Goal: Information Seeking & Learning: Learn about a topic

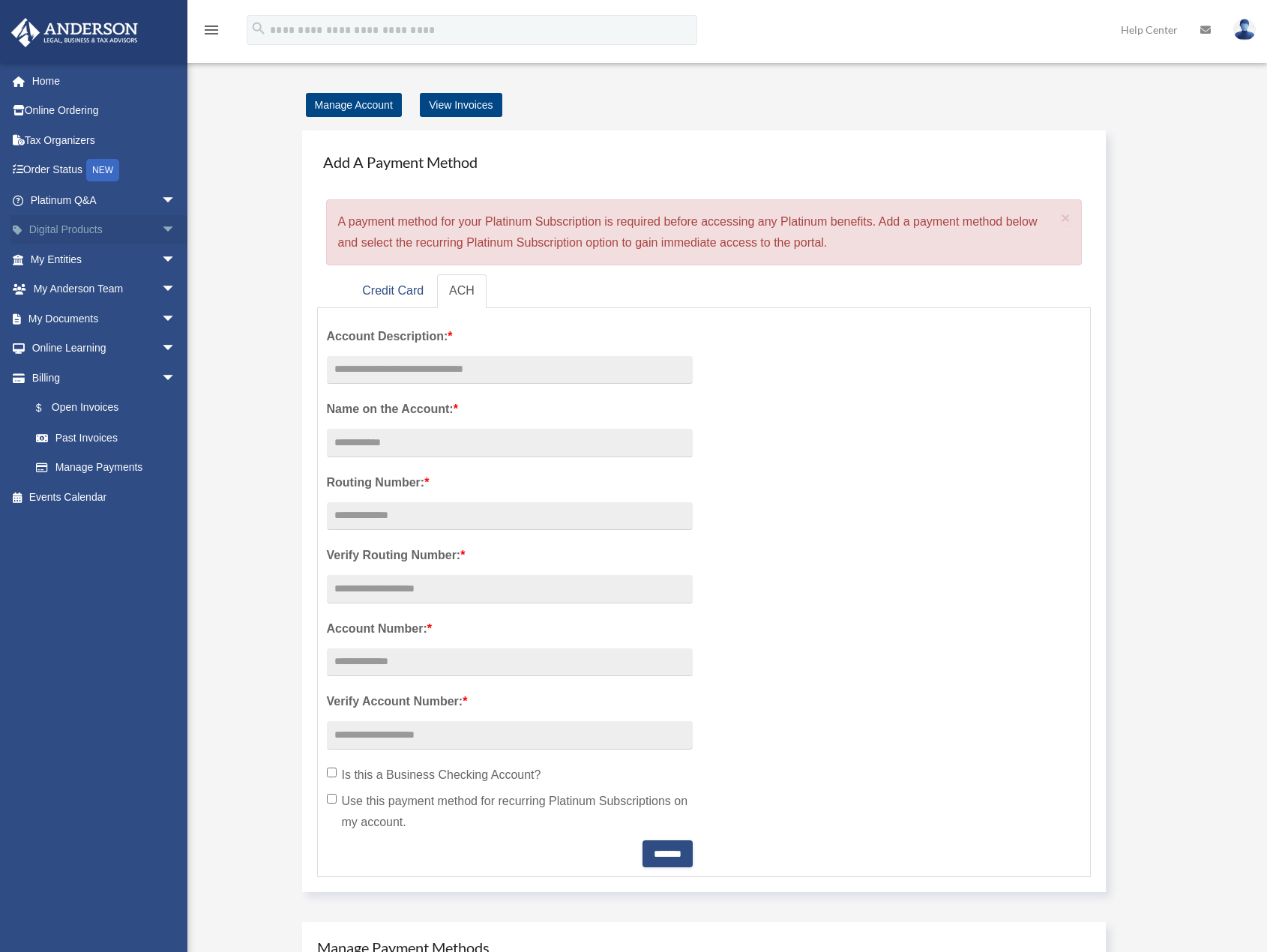
click at [161, 238] on span "arrow_drop_down" at bounding box center [176, 230] width 30 height 31
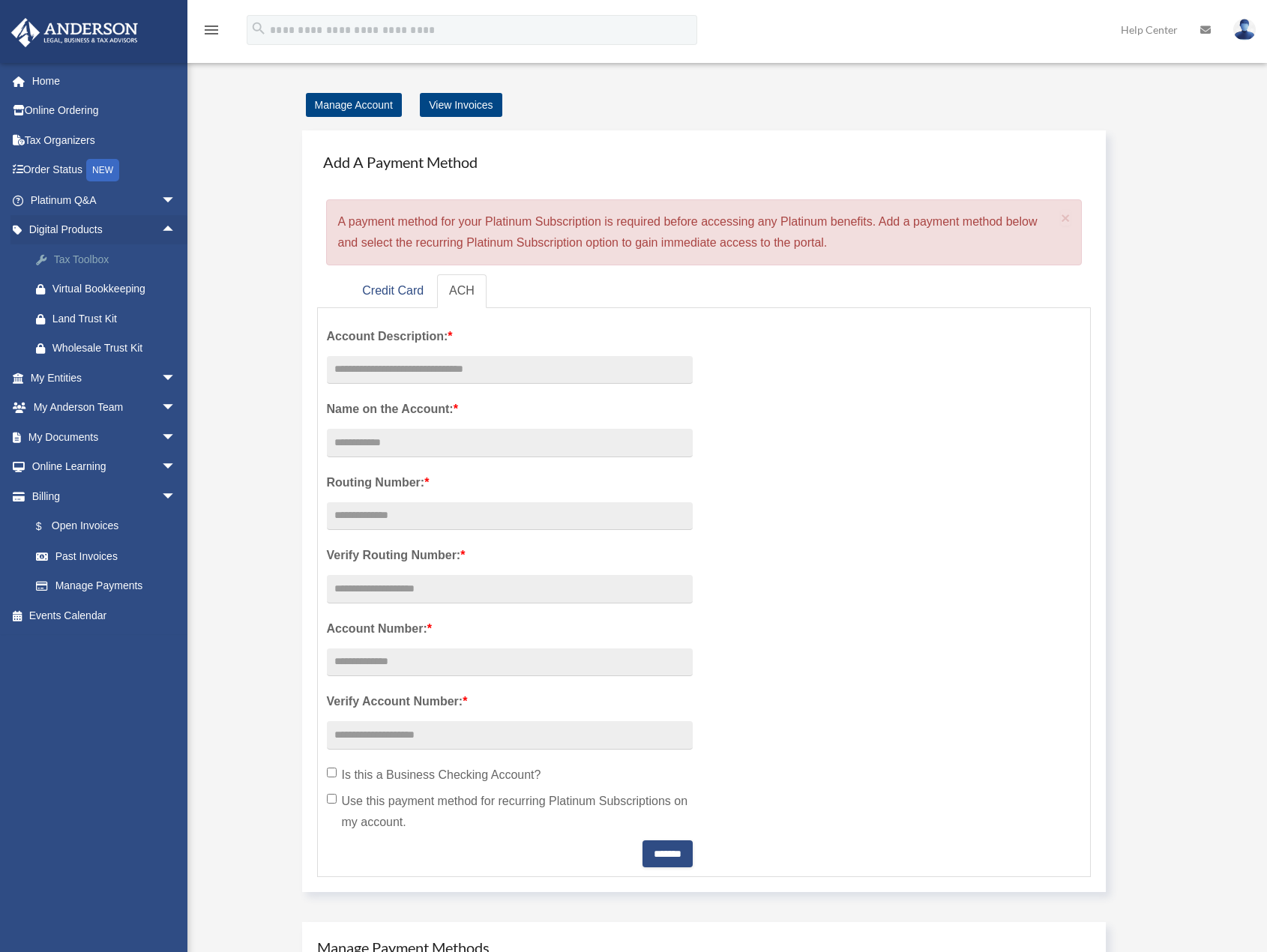
click at [107, 257] on div "Tax Toolbox" at bounding box center [116, 259] width 128 height 18
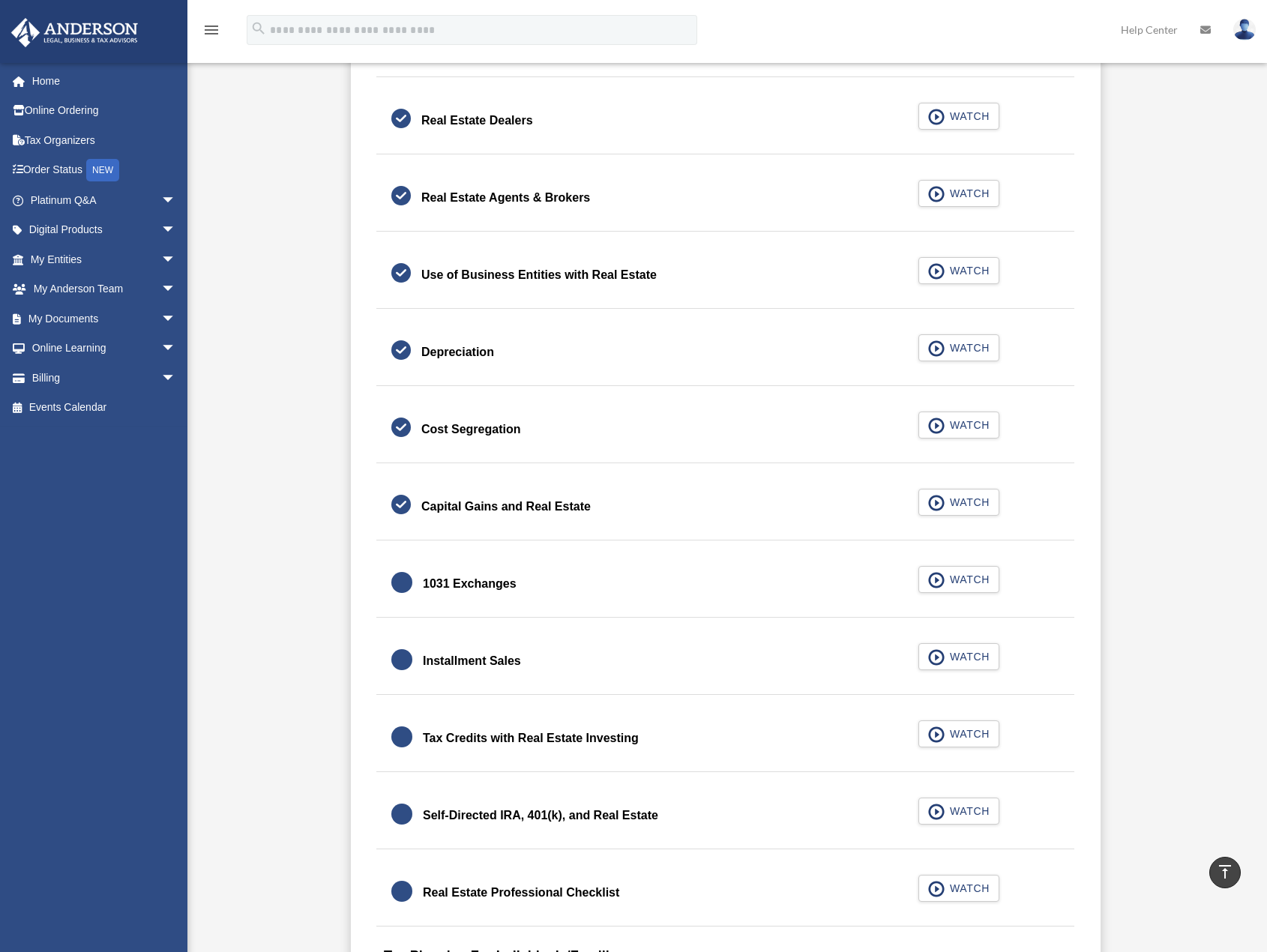
scroll to position [1350, 0]
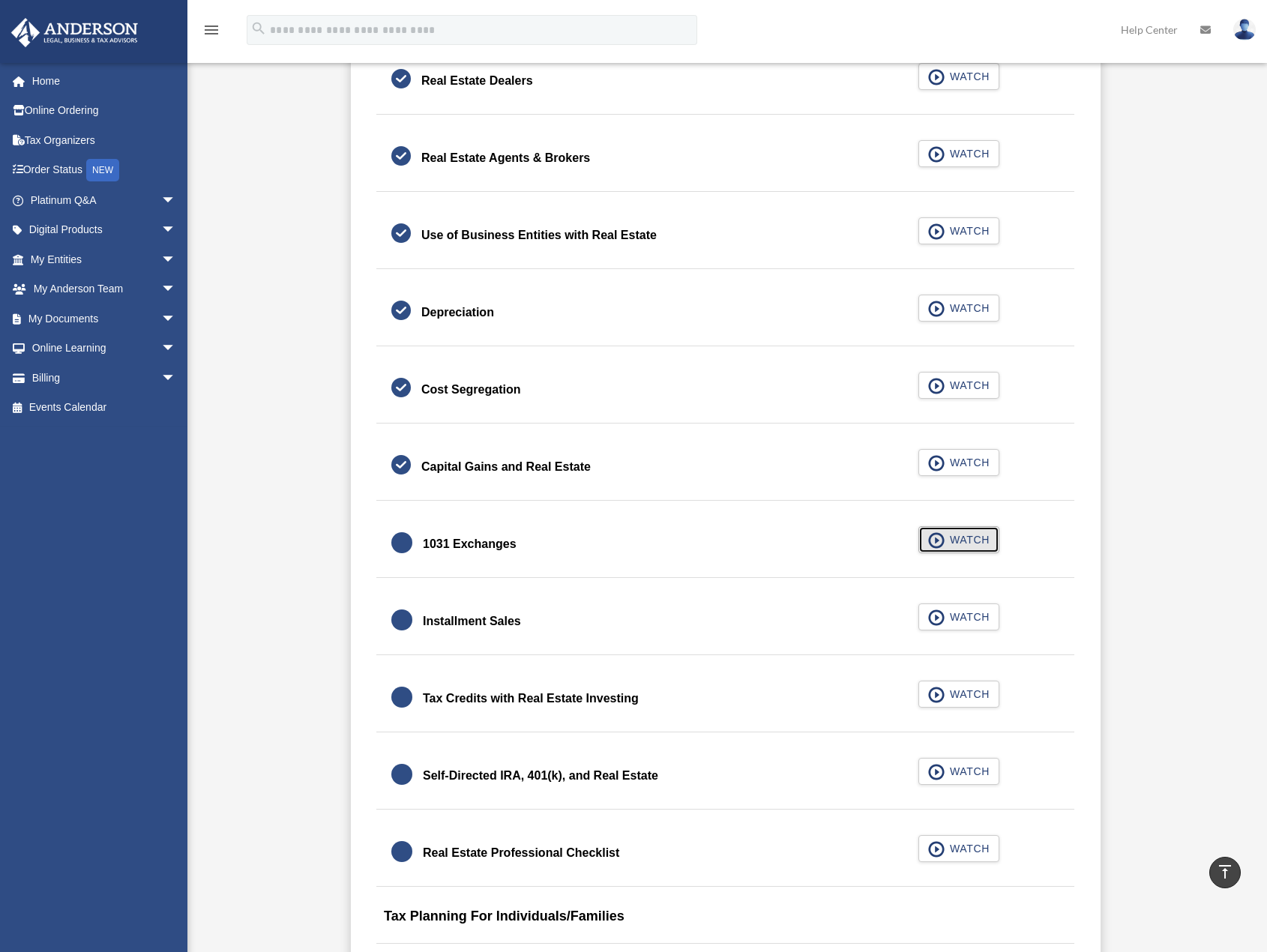
click at [945, 542] on span "button" at bounding box center [937, 540] width 18 height 17
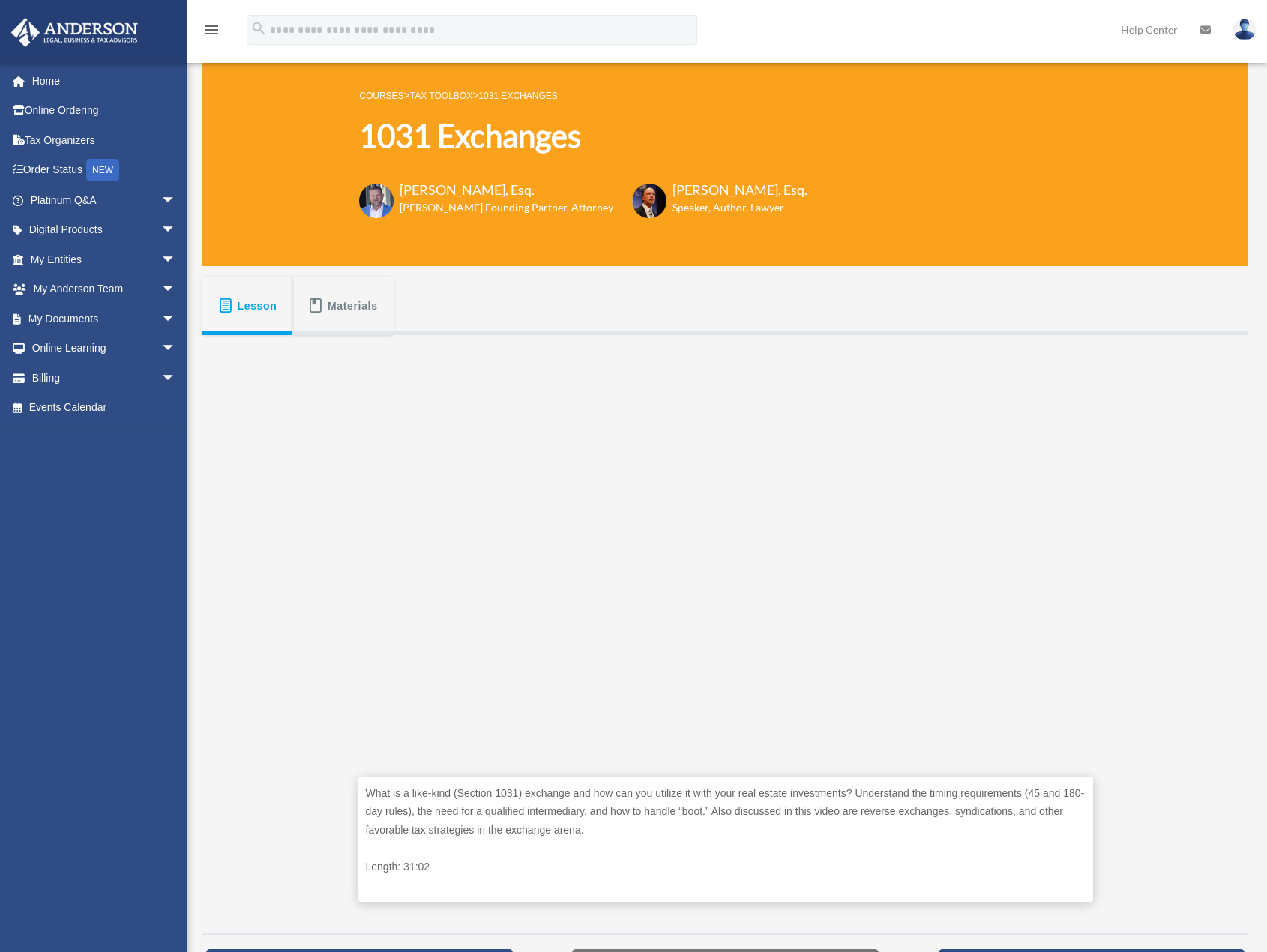
scroll to position [300, 0]
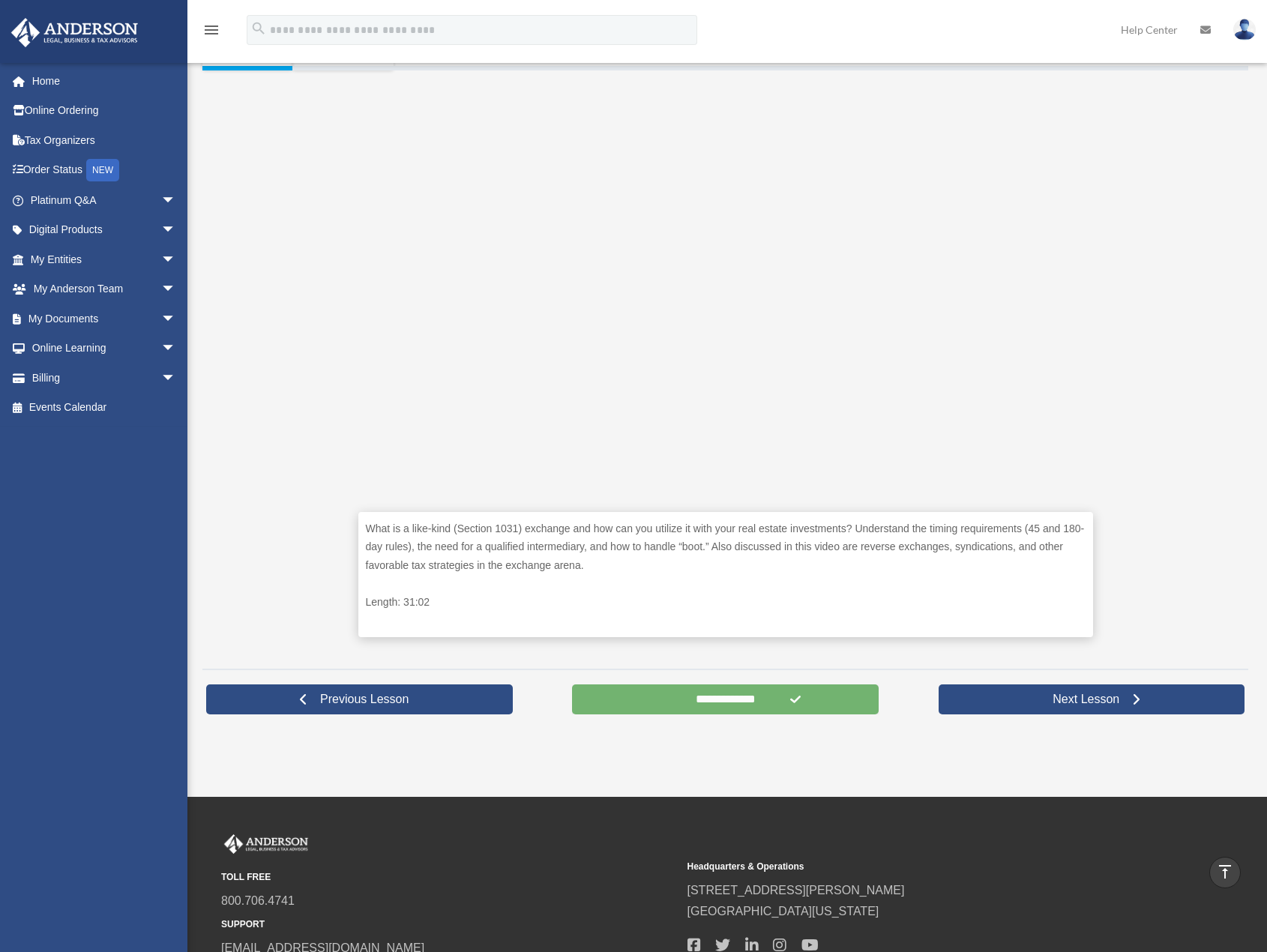
click at [727, 701] on input "**********" at bounding box center [725, 700] width 306 height 30
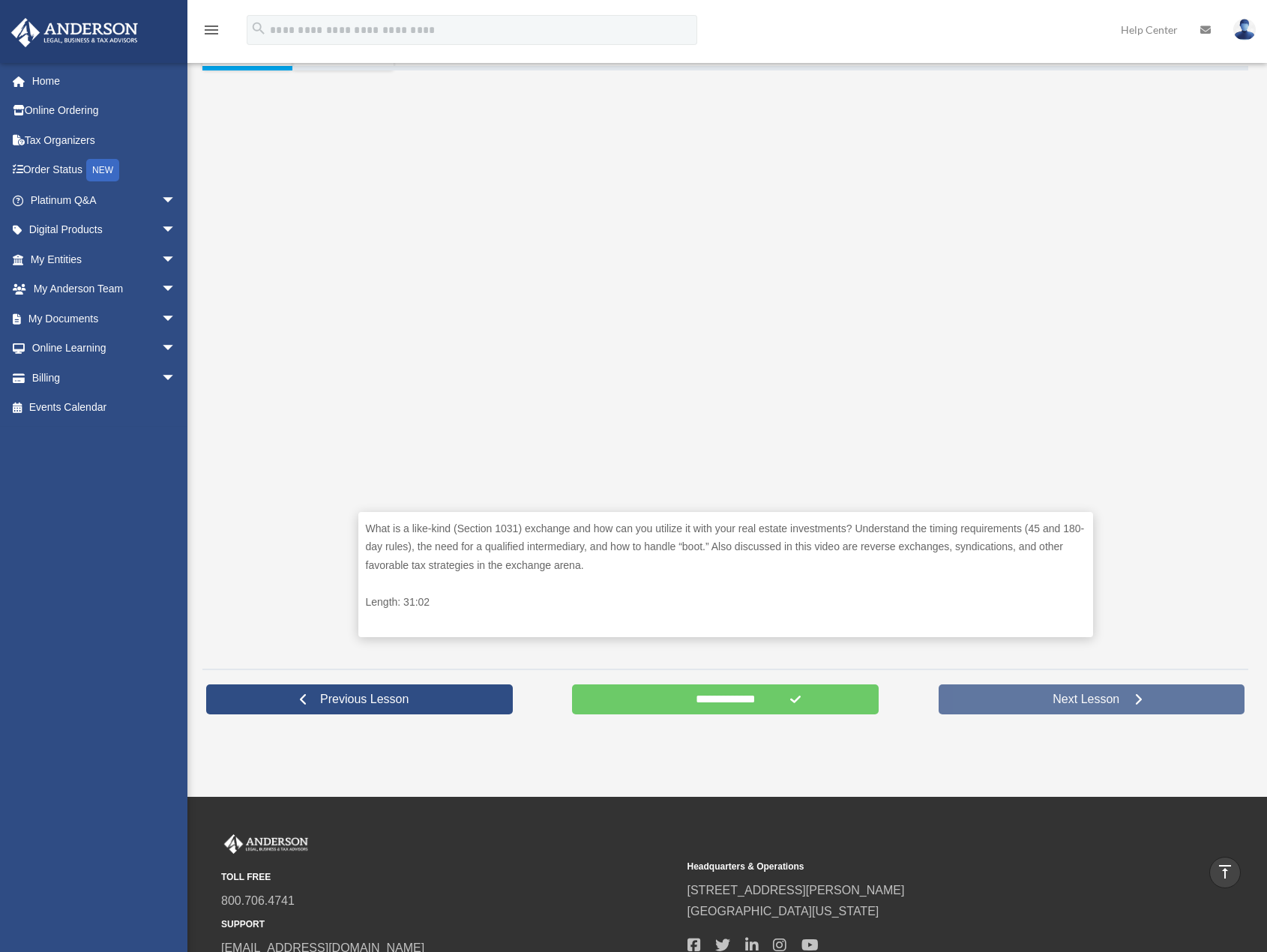
click at [1050, 710] on link "Next Lesson" at bounding box center [1092, 700] width 306 height 30
